Goal: Use online tool/utility

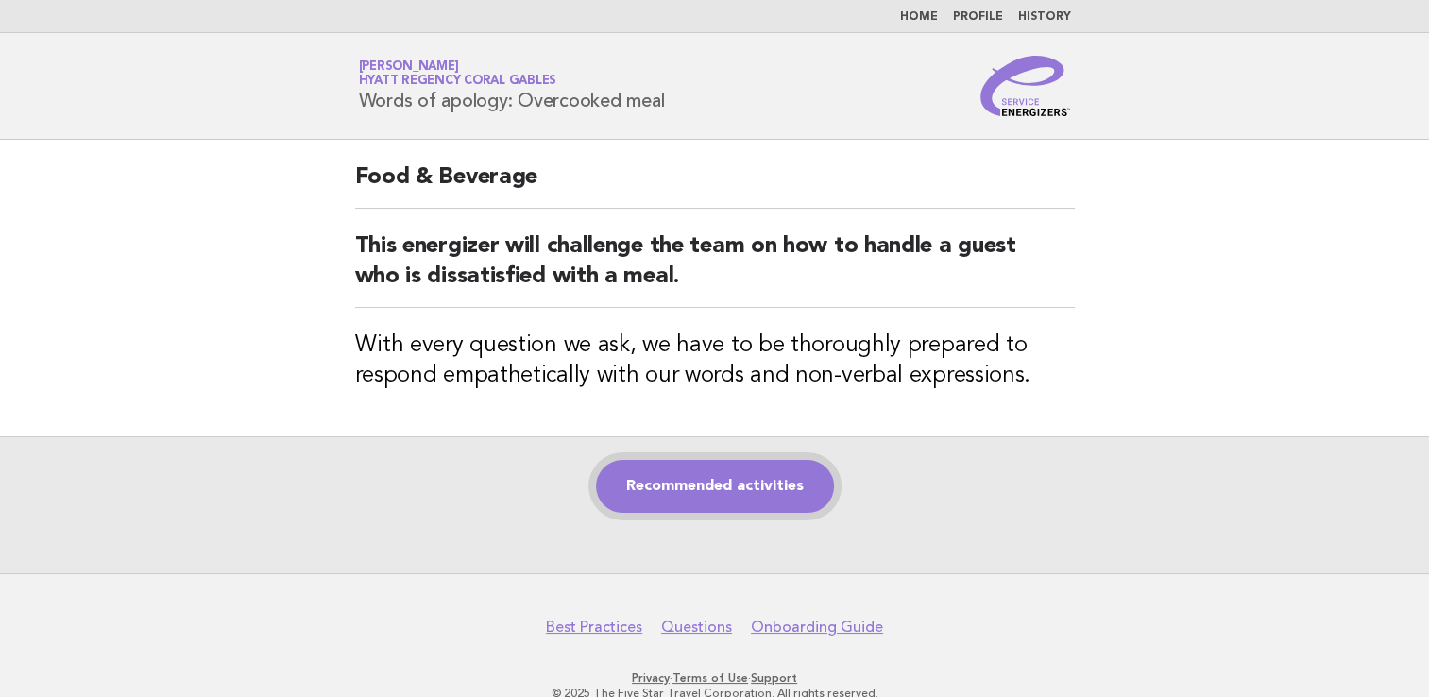
click at [709, 505] on link "Recommended activities" at bounding box center [715, 486] width 238 height 53
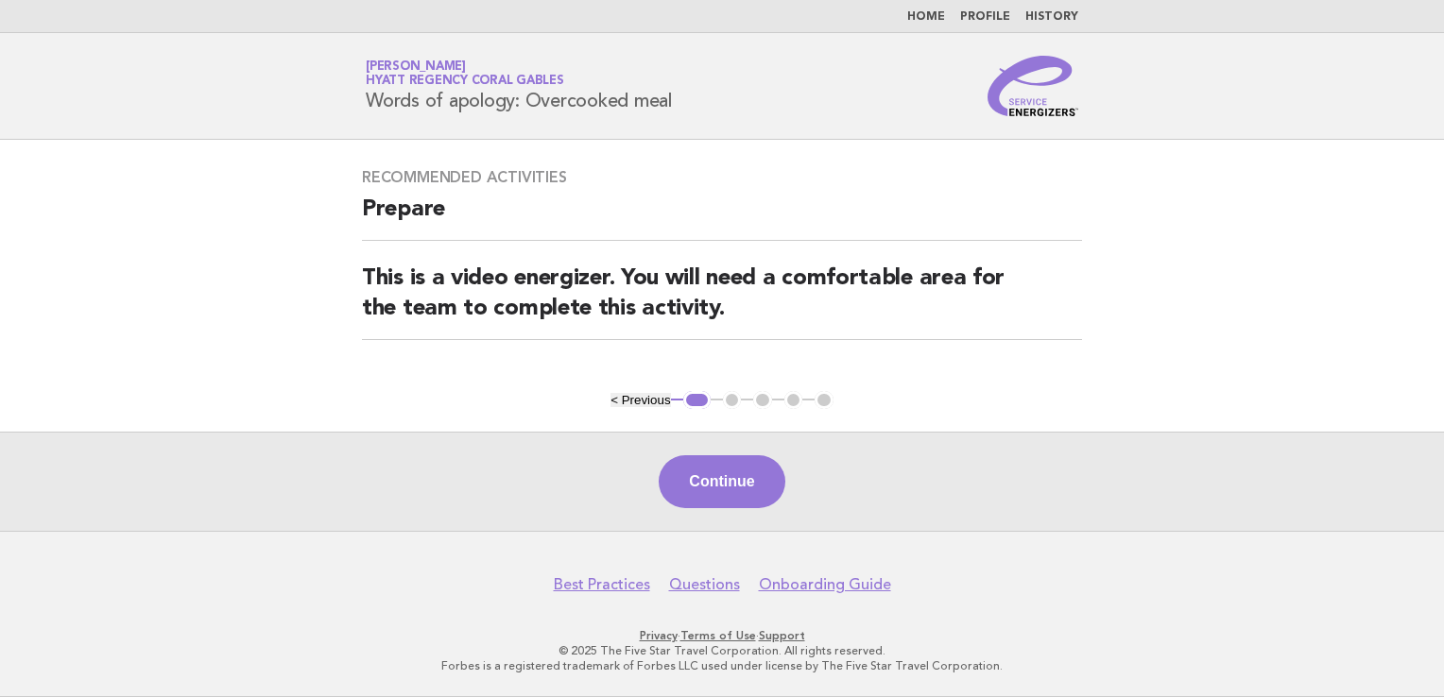
click at [748, 446] on div "Continue" at bounding box center [722, 481] width 1444 height 99
click at [722, 475] on button "Continue" at bounding box center [721, 481] width 126 height 53
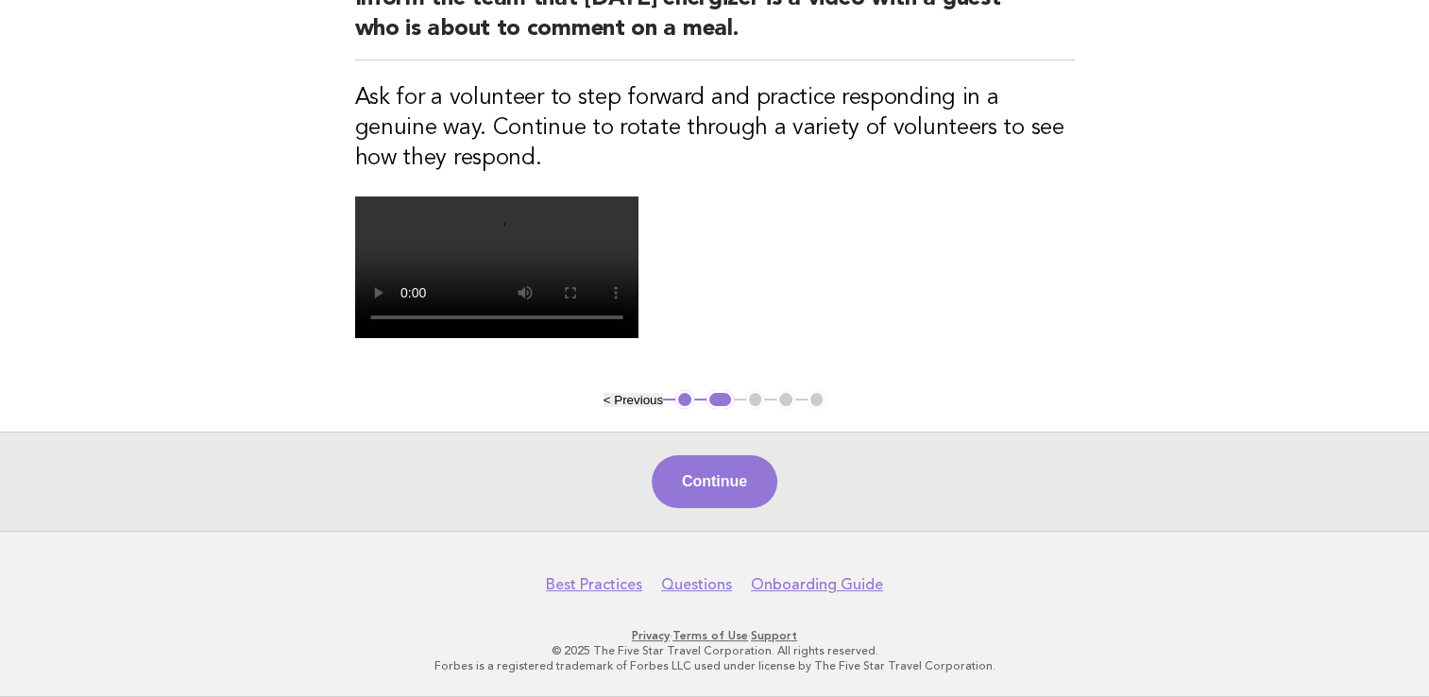
scroll to position [533, 0]
click at [704, 476] on button "Continue" at bounding box center [715, 481] width 126 height 53
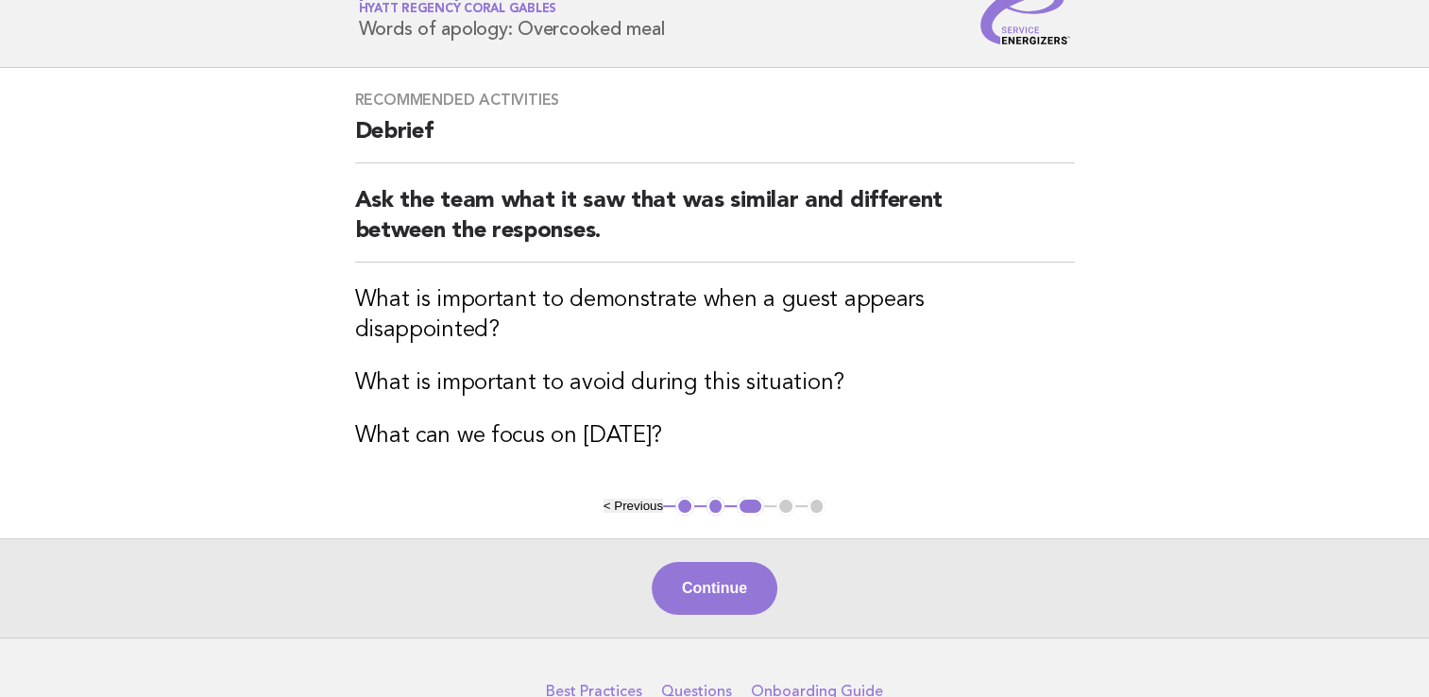
scroll to position [145, 0]
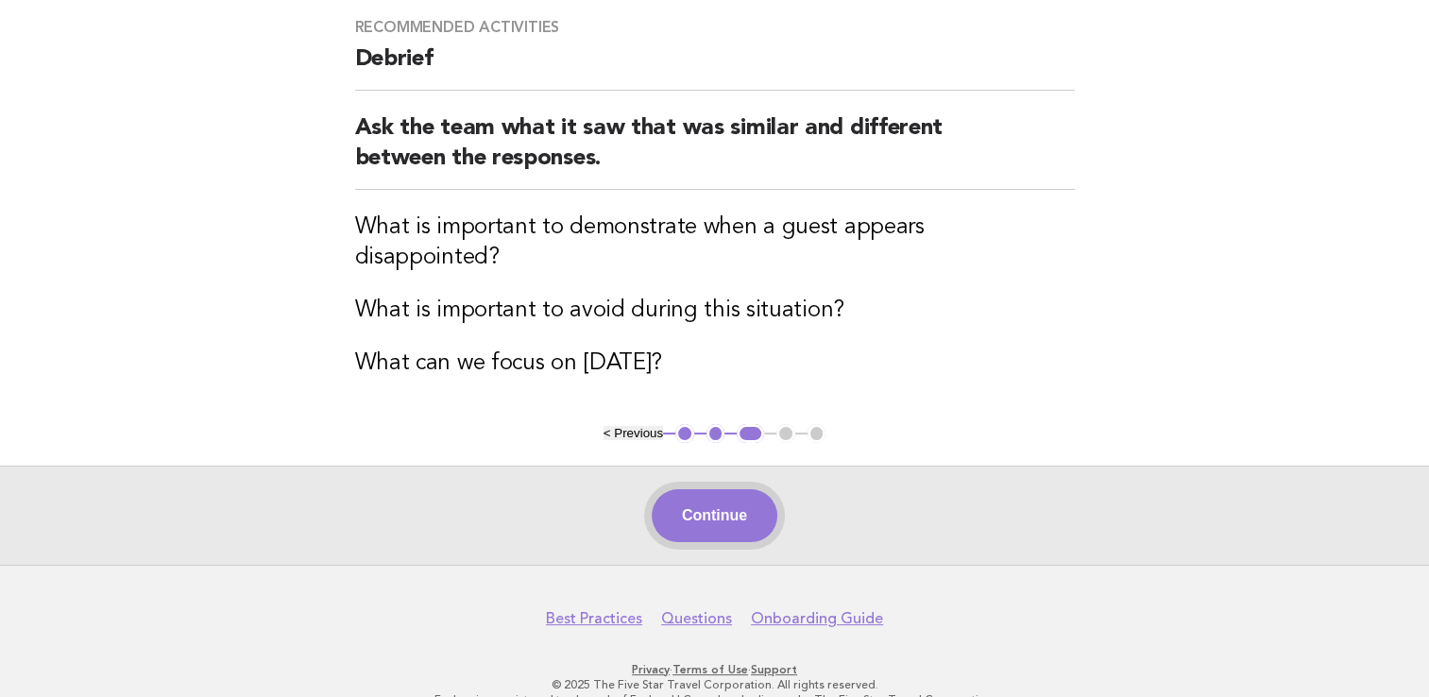
click at [714, 489] on button "Continue" at bounding box center [715, 515] width 126 height 53
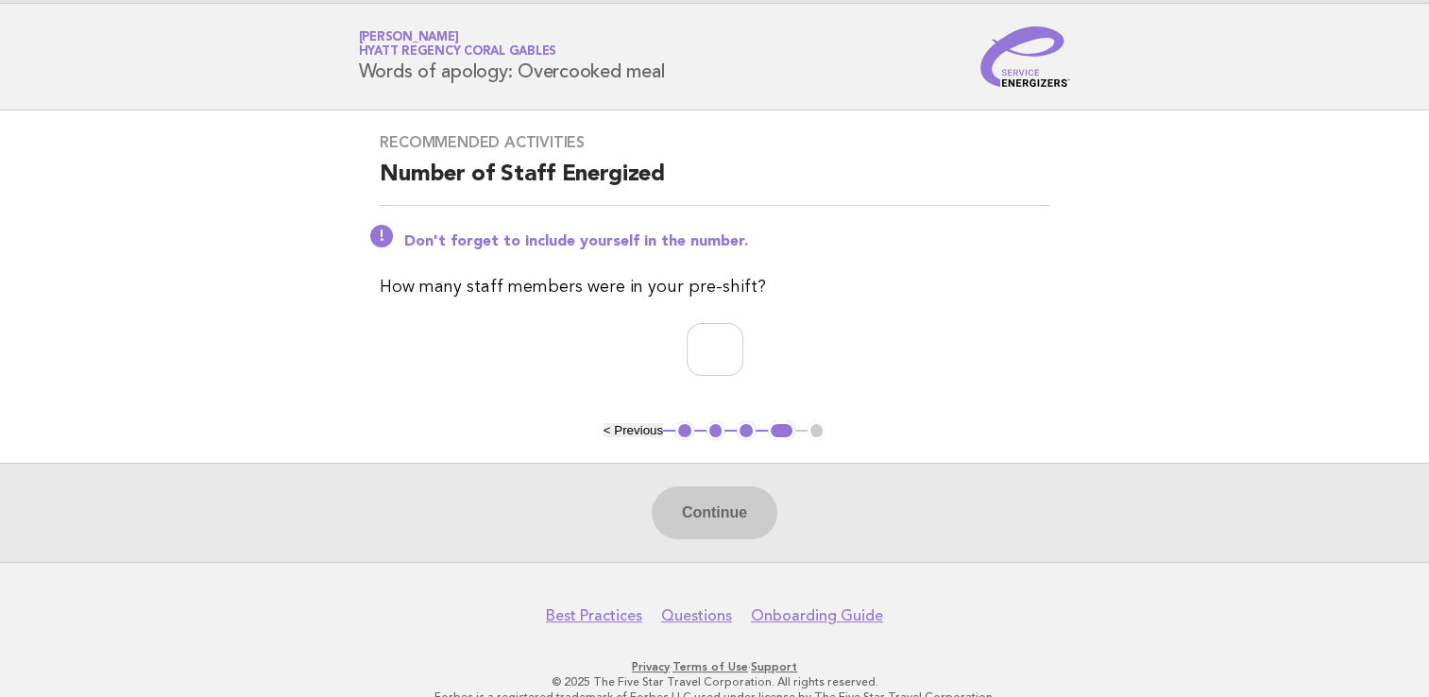
scroll to position [57, 0]
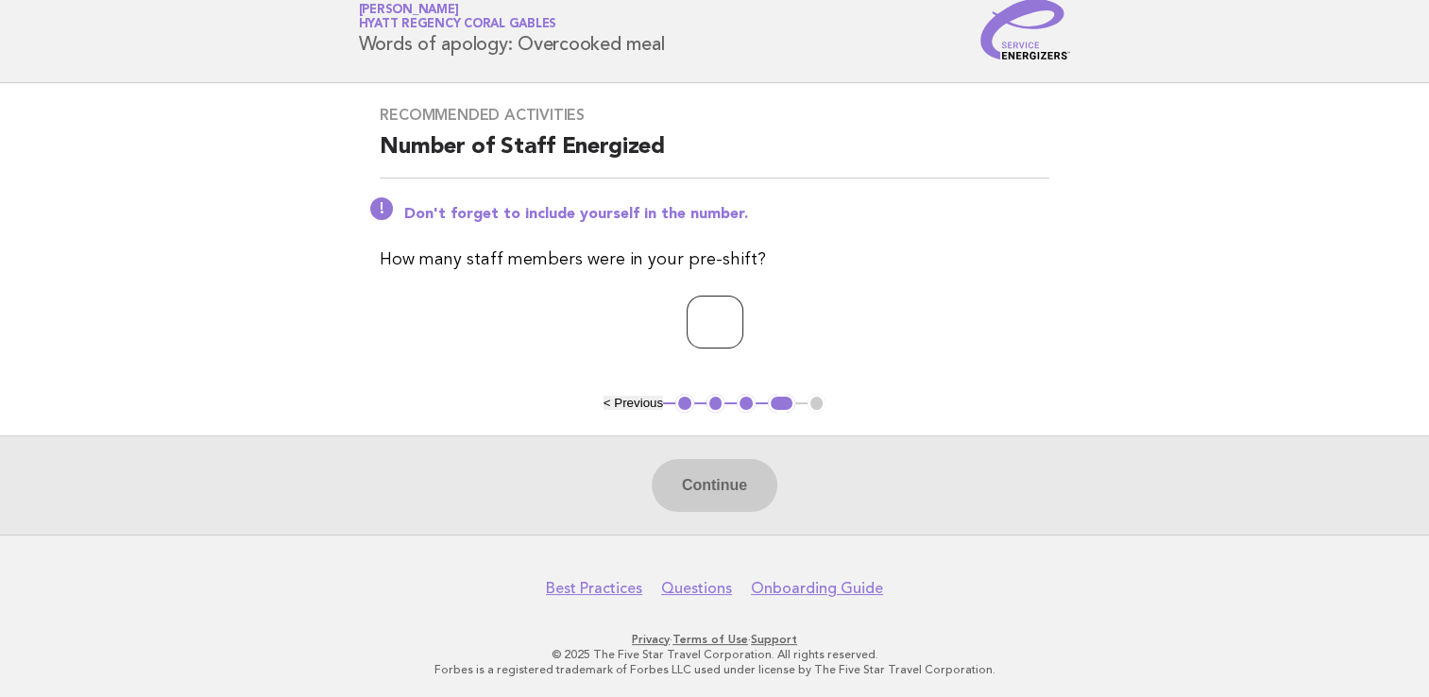
click at [699, 323] on input "number" at bounding box center [715, 322] width 57 height 53
type input "*"
click at [723, 472] on button "Continue" at bounding box center [715, 485] width 126 height 53
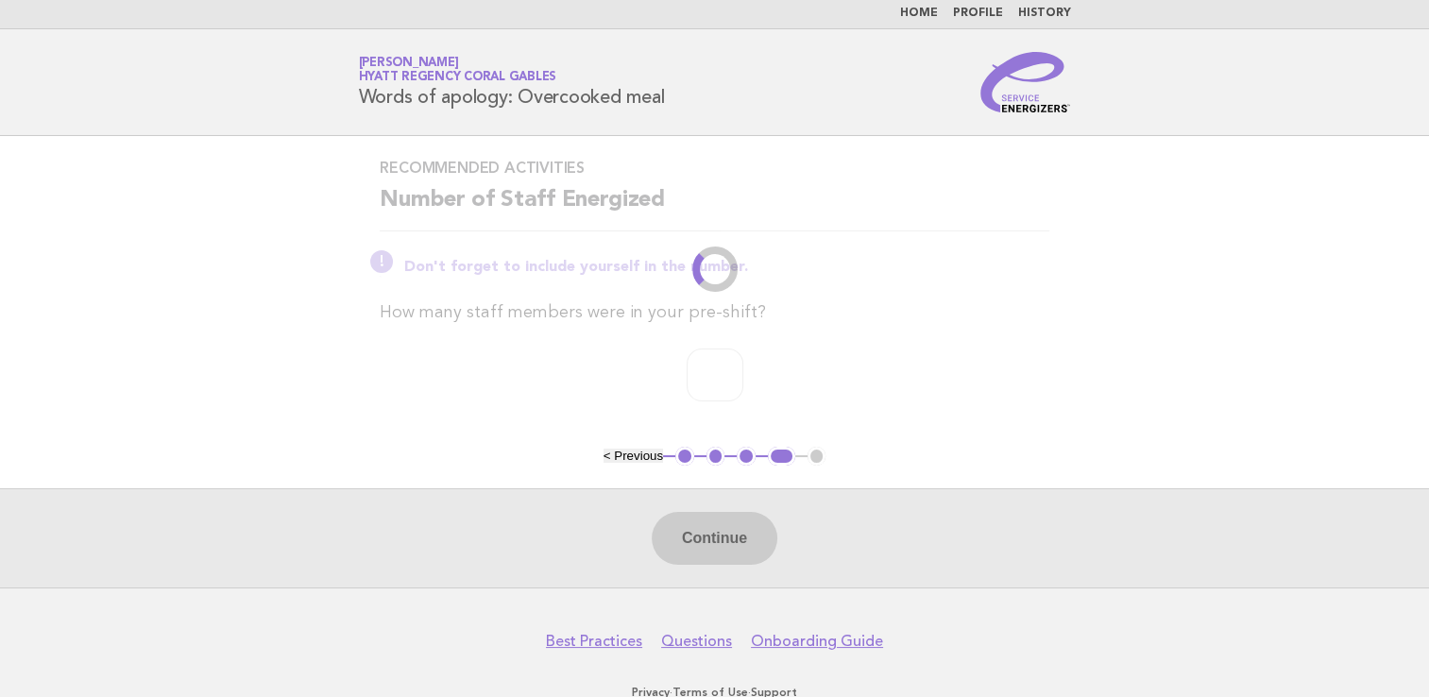
scroll to position [0, 0]
